Goal: Information Seeking & Learning: Learn about a topic

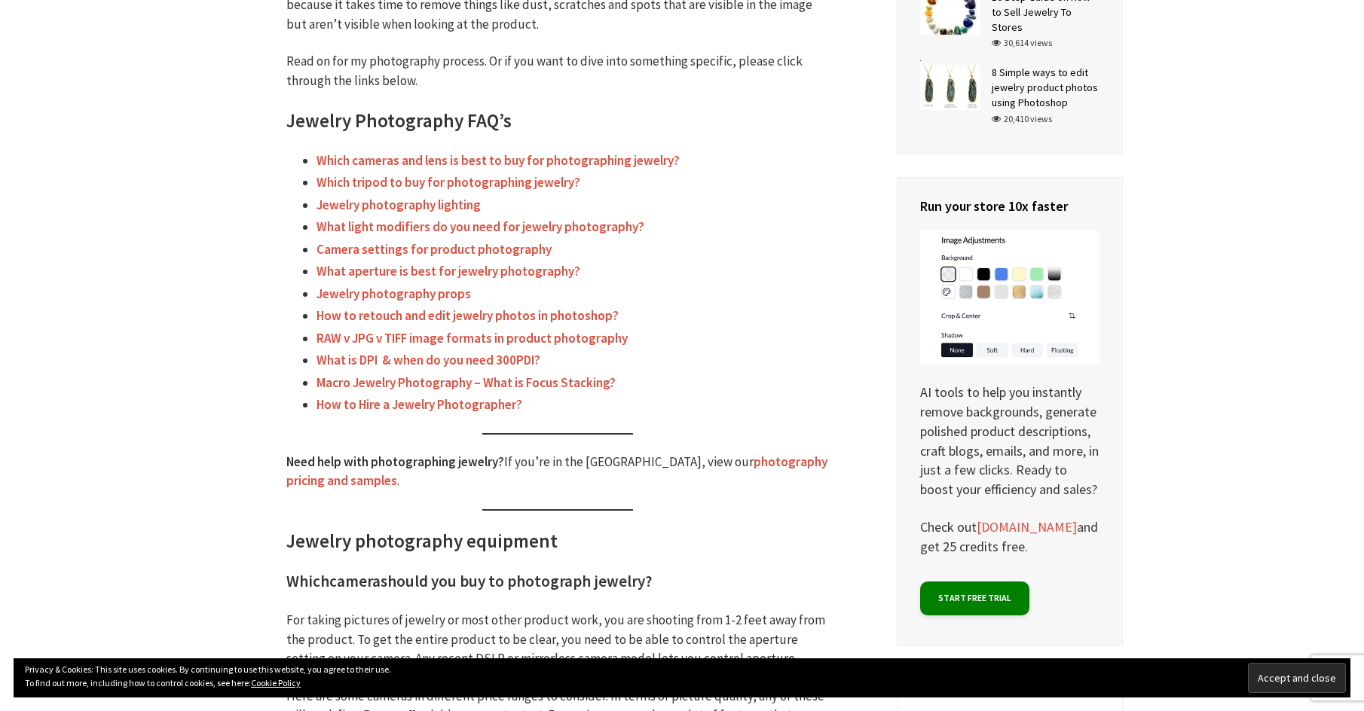
scroll to position [597, 0]
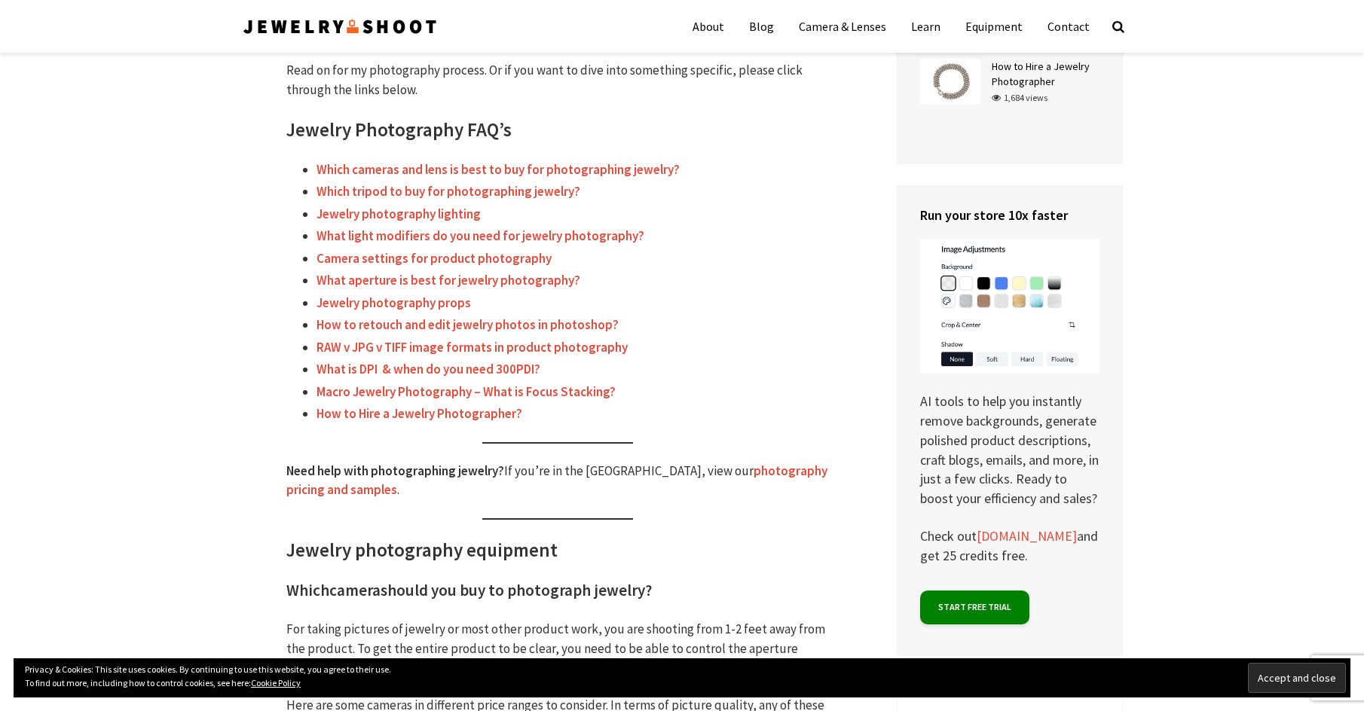
click at [560, 234] on link "What light modifiers do you need for jewelry photography?" at bounding box center [480, 236] width 328 height 17
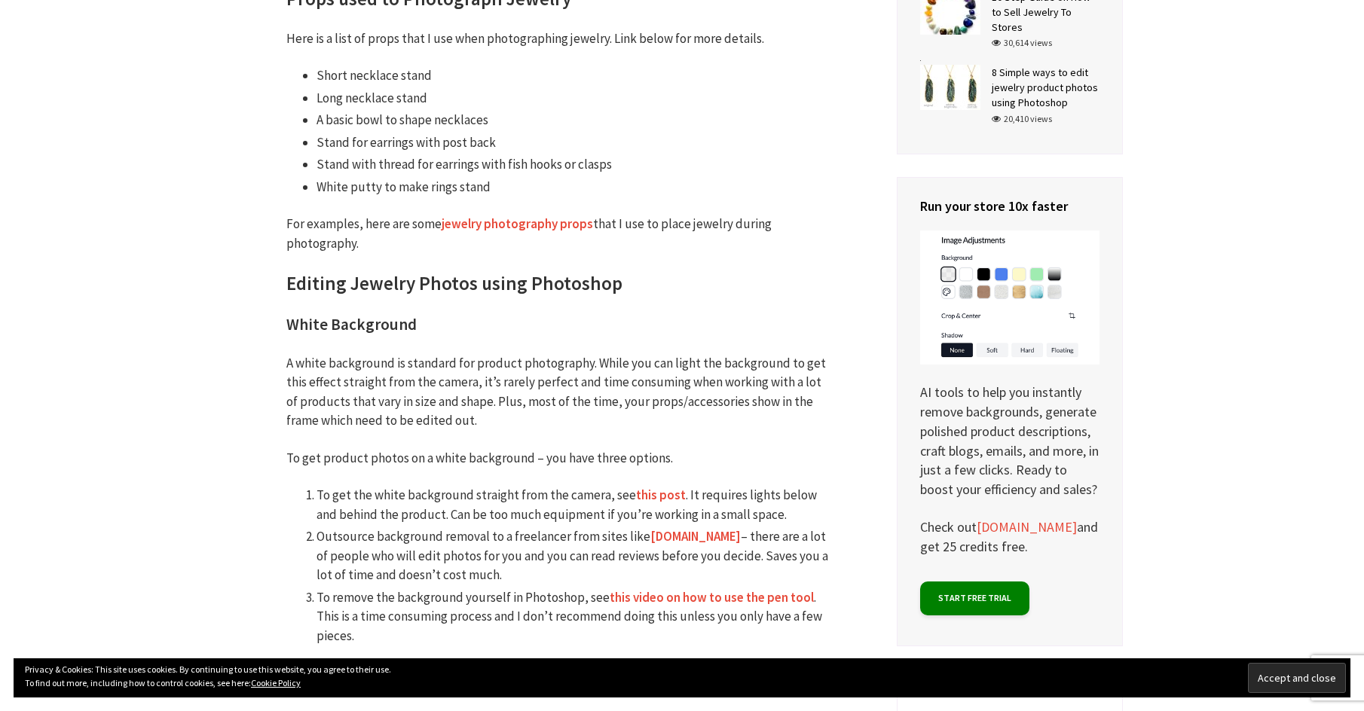
scroll to position [4131, 0]
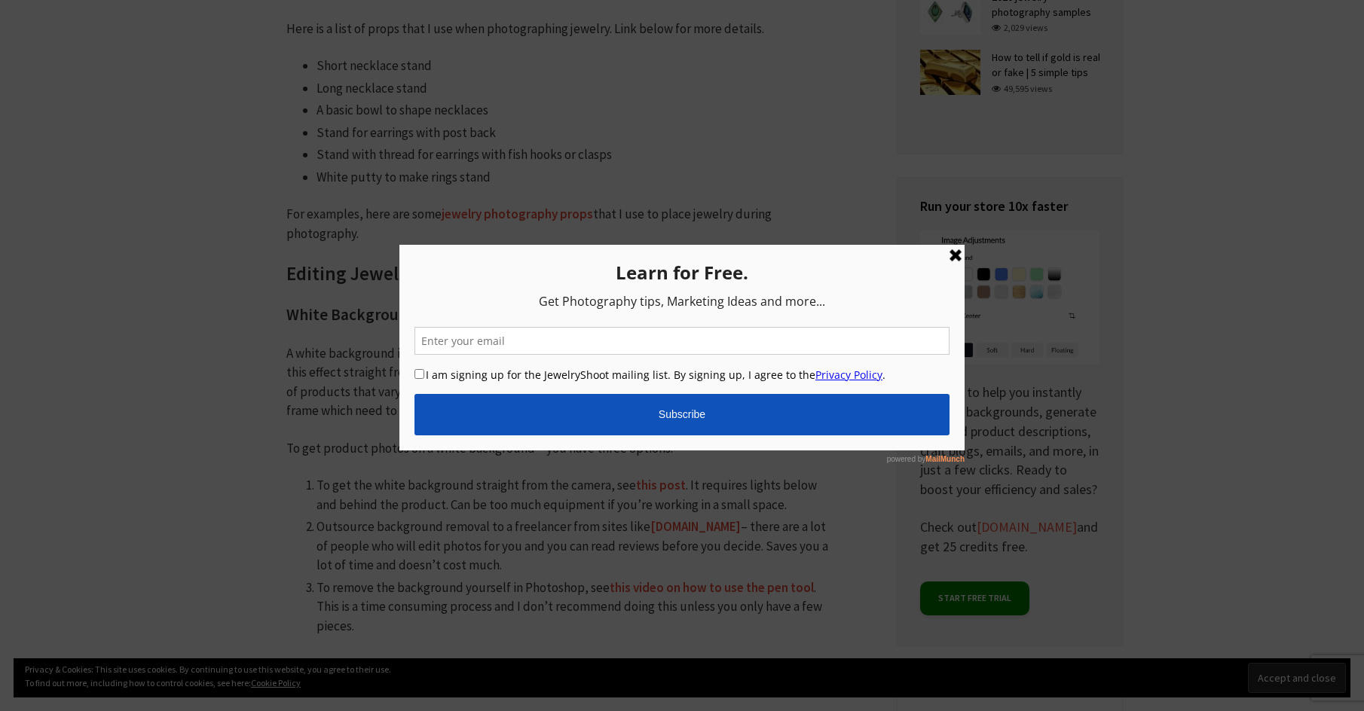
click at [955, 256] on link at bounding box center [955, 255] width 18 height 18
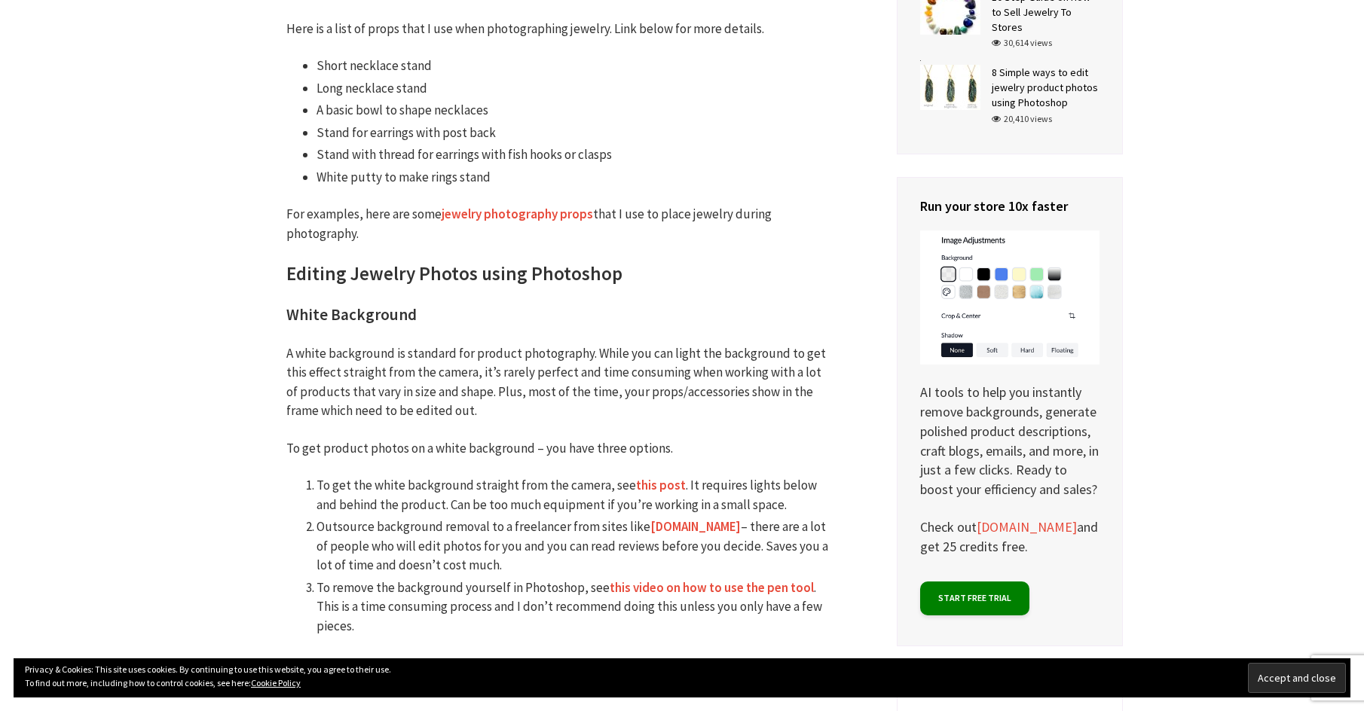
click at [506, 206] on link "jewelry photography props" at bounding box center [516, 214] width 151 height 17
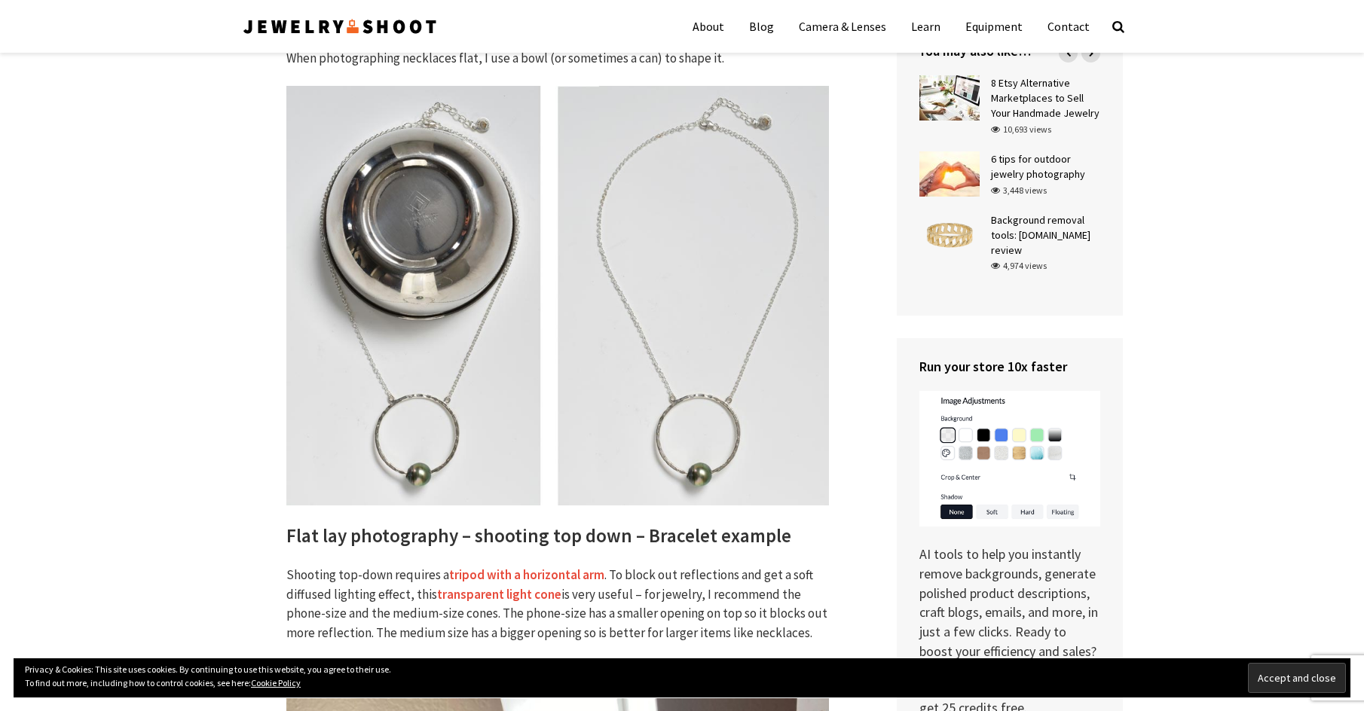
scroll to position [2176, 0]
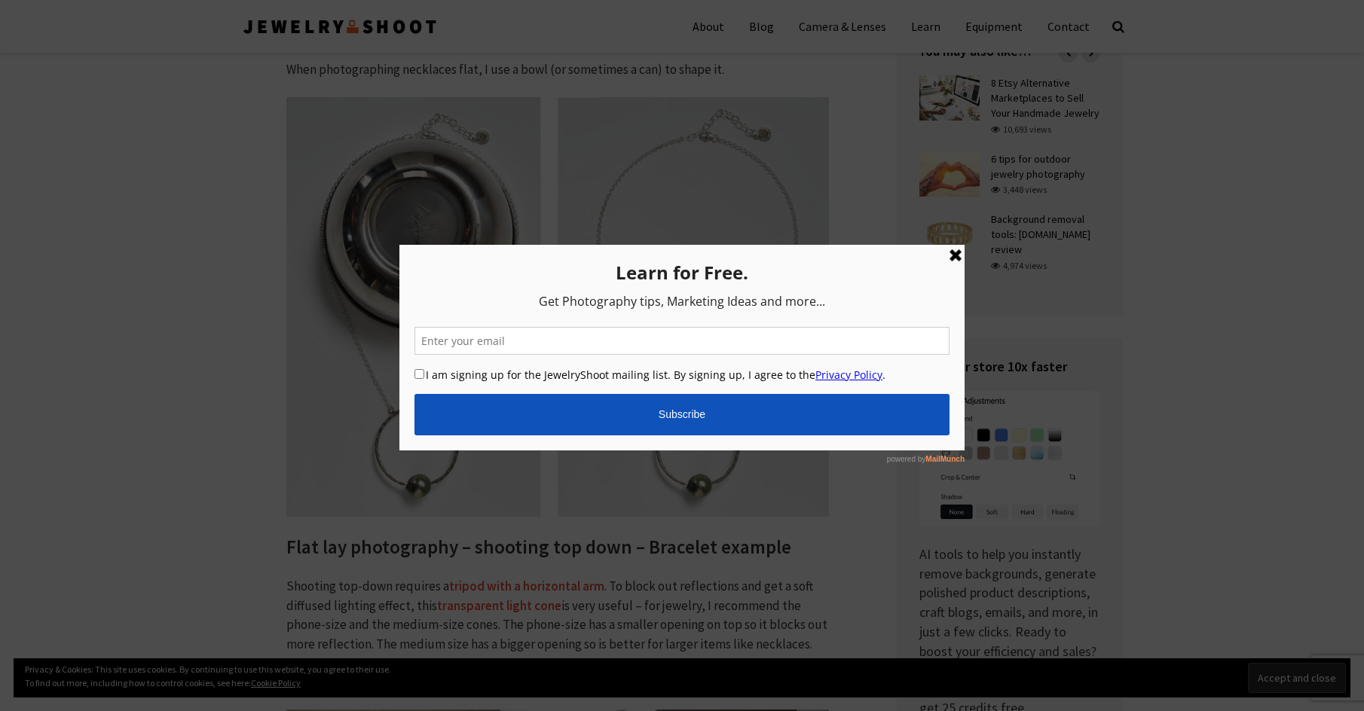
click at [957, 250] on link at bounding box center [955, 255] width 18 height 18
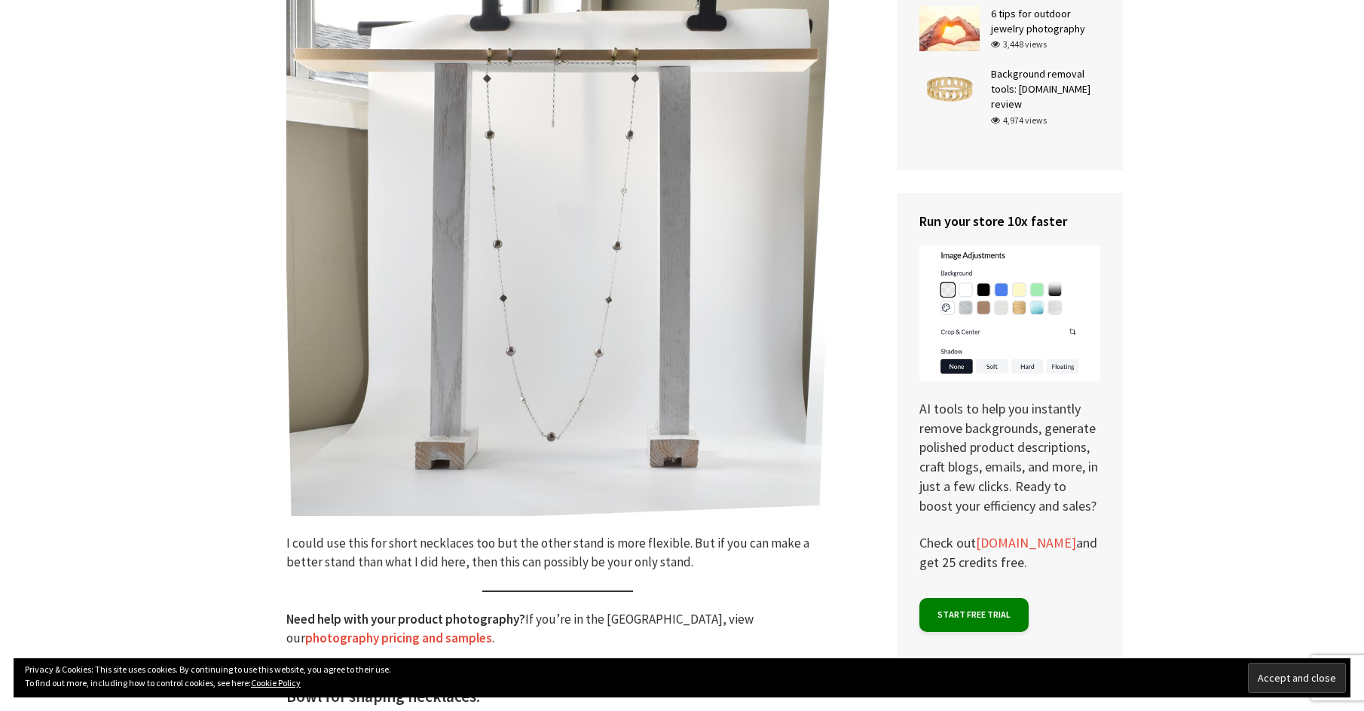
scroll to position [1522, 0]
